Goal: Check status: Check status

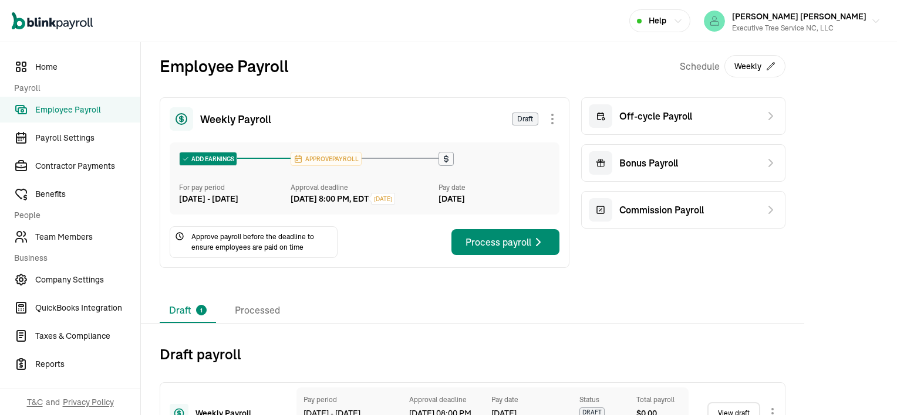
scroll to position [49, 0]
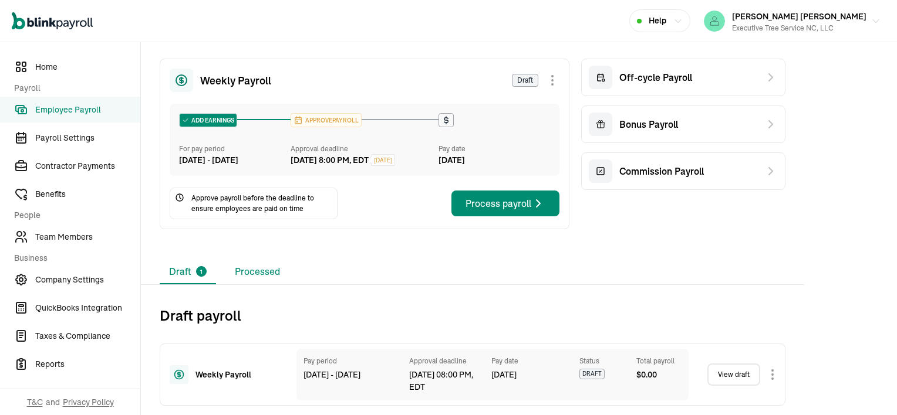
click at [270, 275] on li "Processed" at bounding box center [257, 272] width 64 height 25
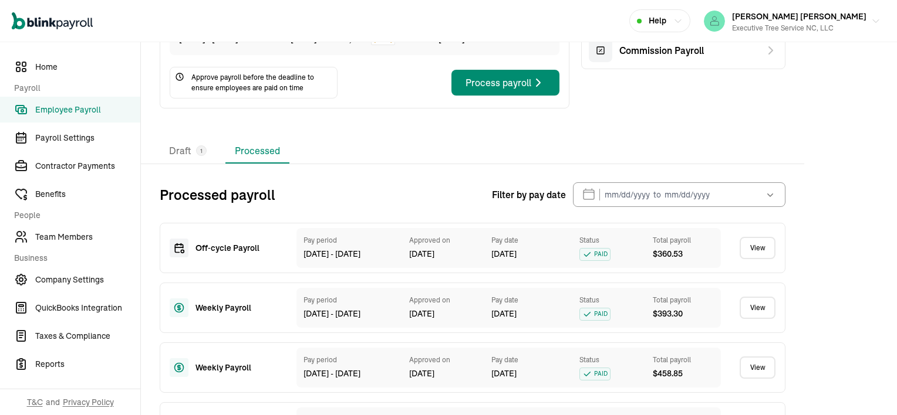
scroll to position [167, 0]
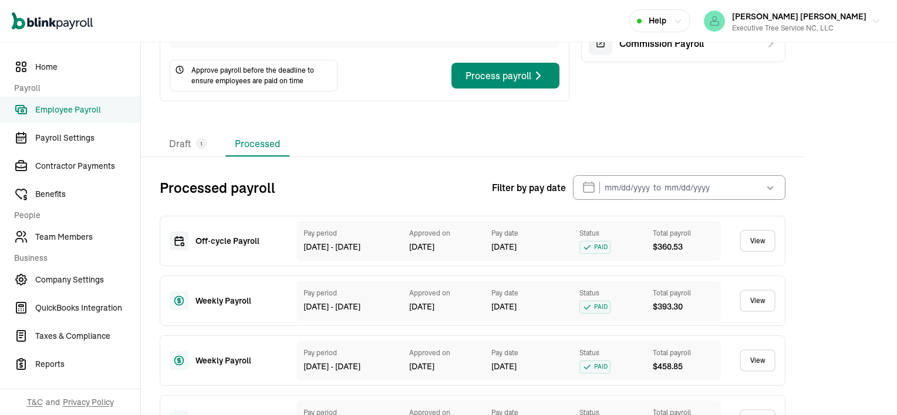
click at [759, 251] on link "View" at bounding box center [757, 241] width 36 height 22
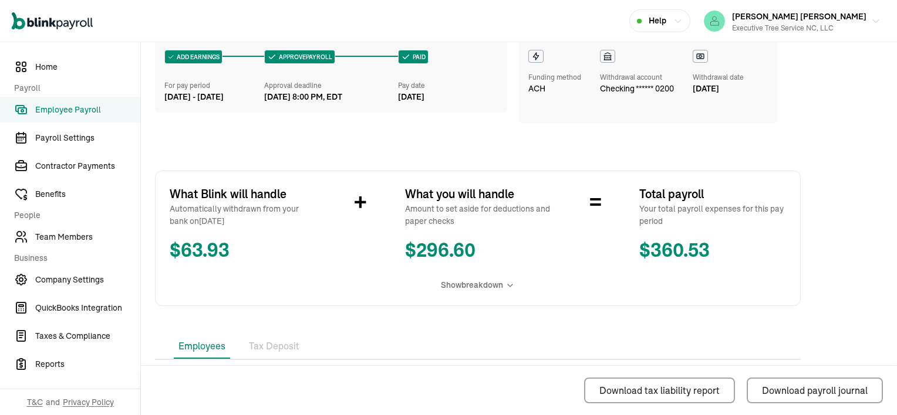
scroll to position [257, 0]
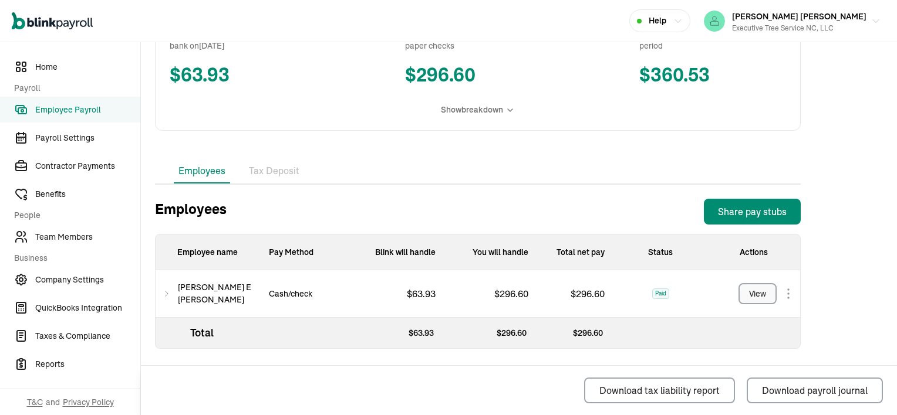
click at [748, 292] on button "View" at bounding box center [757, 293] width 38 height 21
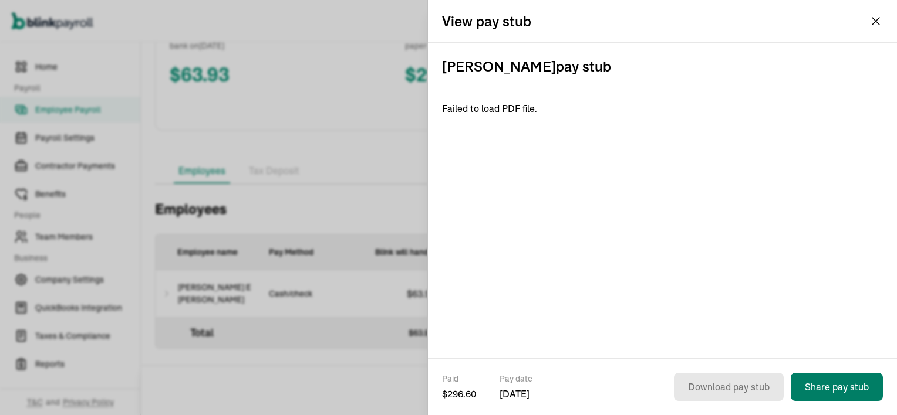
click at [853, 380] on button "Share pay stub" at bounding box center [836, 387] width 92 height 28
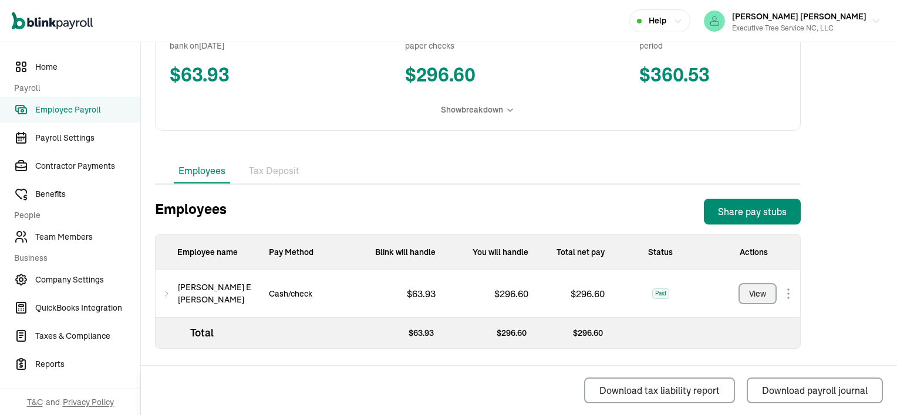
click at [761, 286] on button "View" at bounding box center [757, 293] width 38 height 21
click at [753, 211] on div "Share pay stubs" at bounding box center [752, 212] width 69 height 14
click at [766, 284] on button "View" at bounding box center [757, 293] width 38 height 21
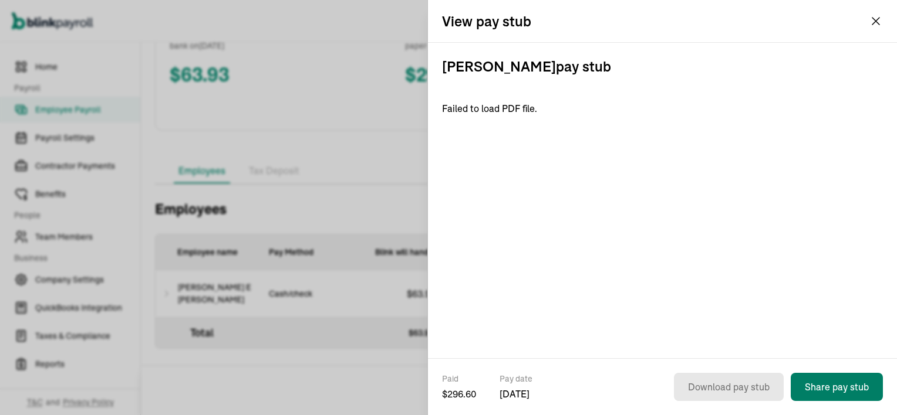
click at [823, 382] on button "Share pay stub" at bounding box center [836, 387] width 92 height 28
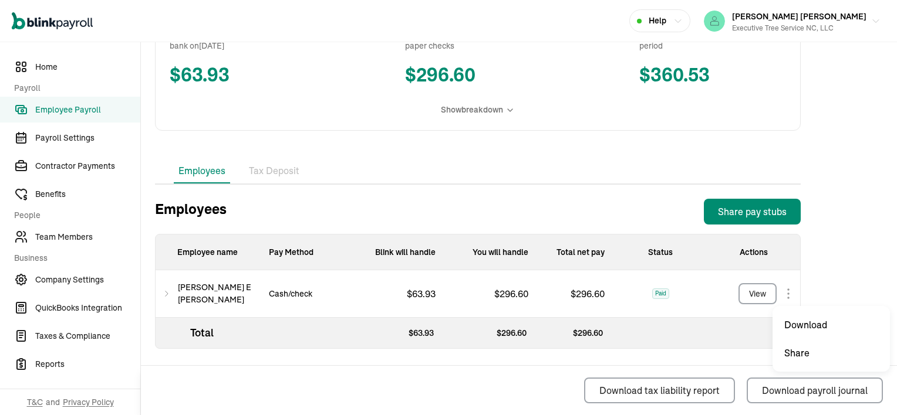
click at [789, 294] on body "Open main menu Help [PERSON_NAME] [PERSON_NAME] Executive Tree Service NC, LLC …" at bounding box center [448, 207] width 897 height 415
click at [793, 327] on div "Total $ 63.93 $ 296.60 $ 296.60" at bounding box center [478, 333] width 644 height 31
click at [662, 293] on span "Paid" at bounding box center [660, 294] width 17 height 11
drag, startPoint x: 662, startPoint y: 293, endPoint x: 725, endPoint y: 300, distance: 63.8
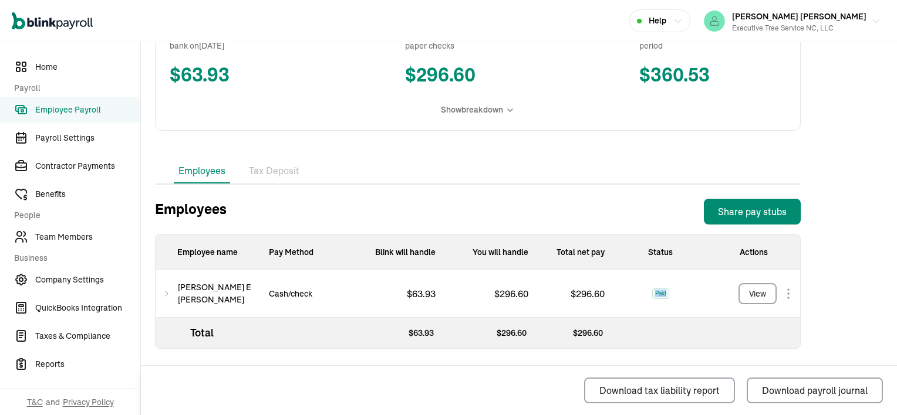
click at [725, 300] on div "View" at bounding box center [753, 295] width 93 height 48
click at [786, 296] on body "Open main menu Help [PERSON_NAME] [PERSON_NAME] Executive Tree Service NC, LLC …" at bounding box center [448, 207] width 897 height 415
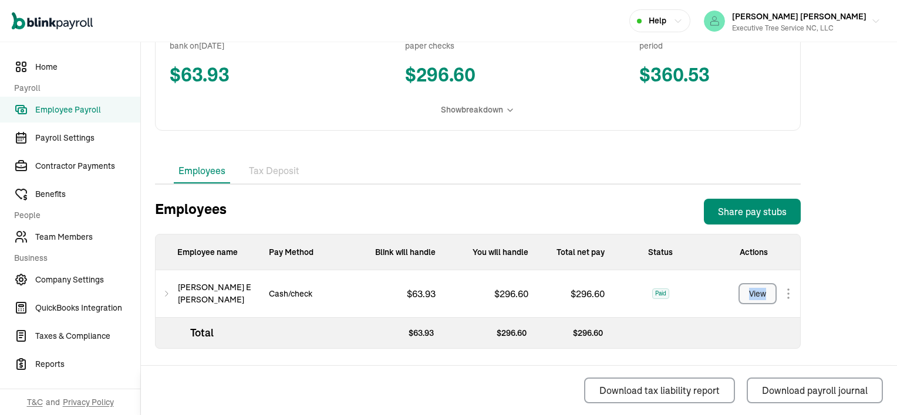
click at [758, 292] on div "View" at bounding box center [757, 294] width 17 height 12
click at [283, 173] on li "Tax Deposit" at bounding box center [274, 171] width 60 height 25
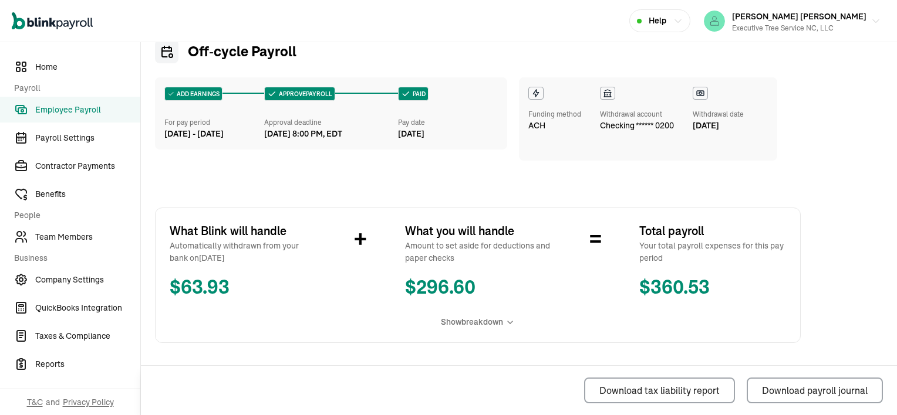
scroll to position [0, 0]
